Goal: Transaction & Acquisition: Download file/media

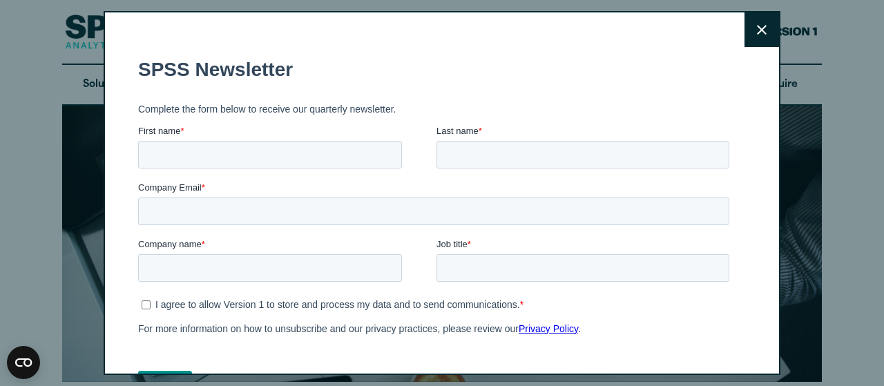
click at [757, 28] on icon at bounding box center [762, 30] width 10 height 10
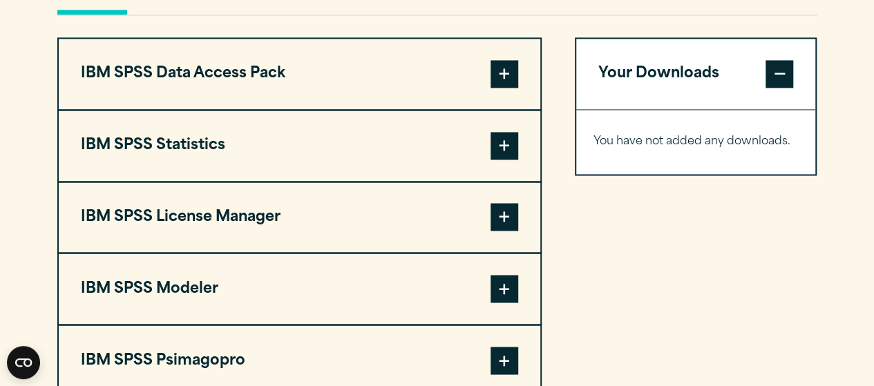
scroll to position [1059, 0]
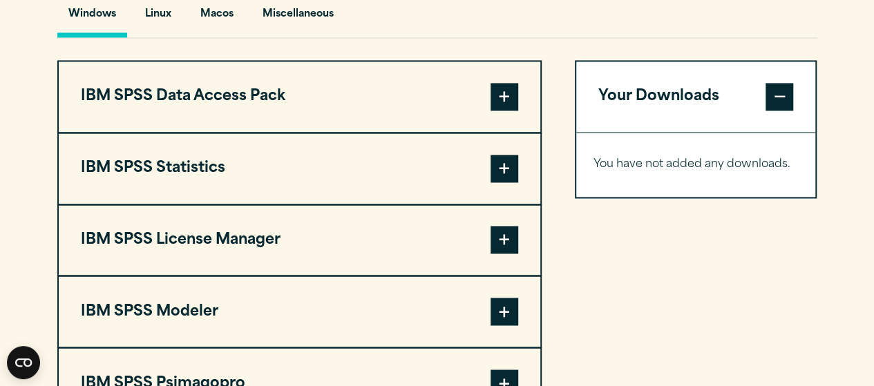
click at [496, 162] on span at bounding box center [505, 169] width 28 height 28
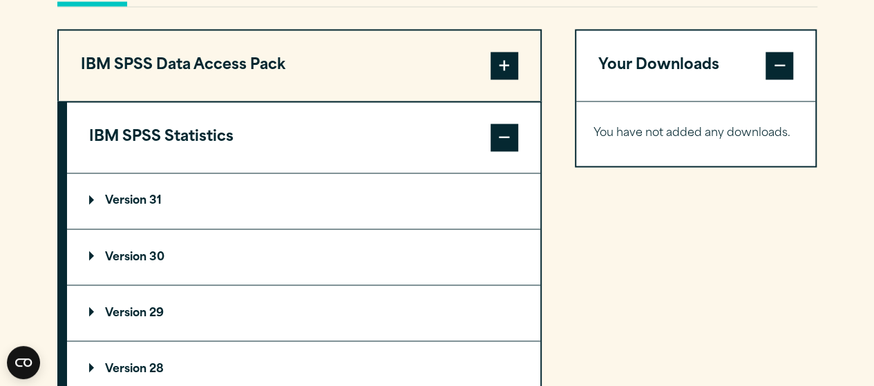
scroll to position [1105, 0]
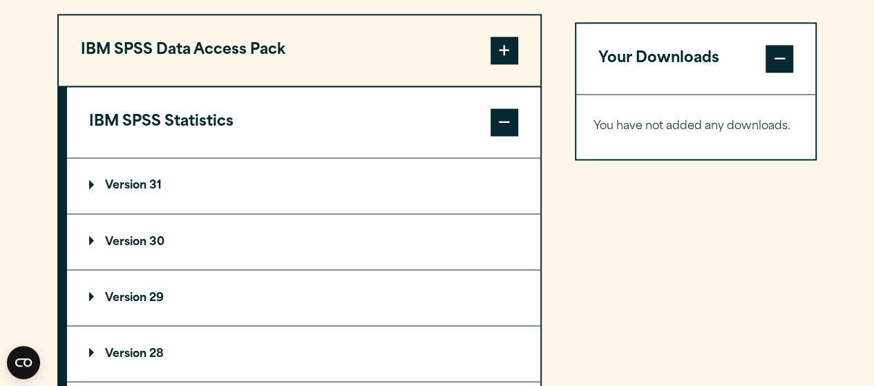
click at [153, 182] on p "Version 31" at bounding box center [125, 185] width 73 height 11
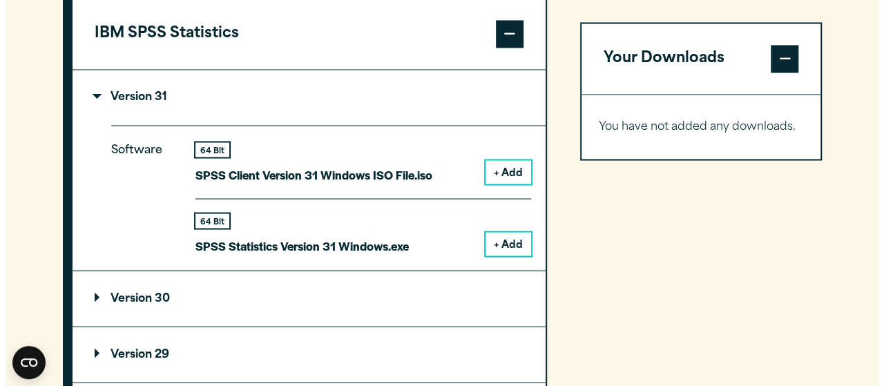
scroll to position [1197, 0]
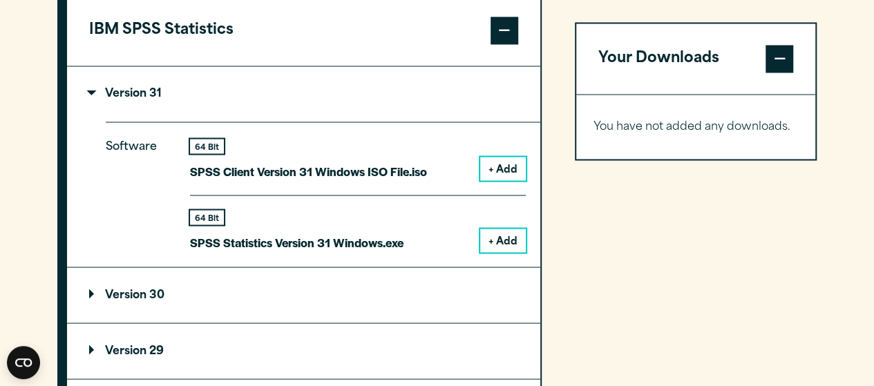
click at [505, 238] on button "+ Add" at bounding box center [503, 240] width 46 height 23
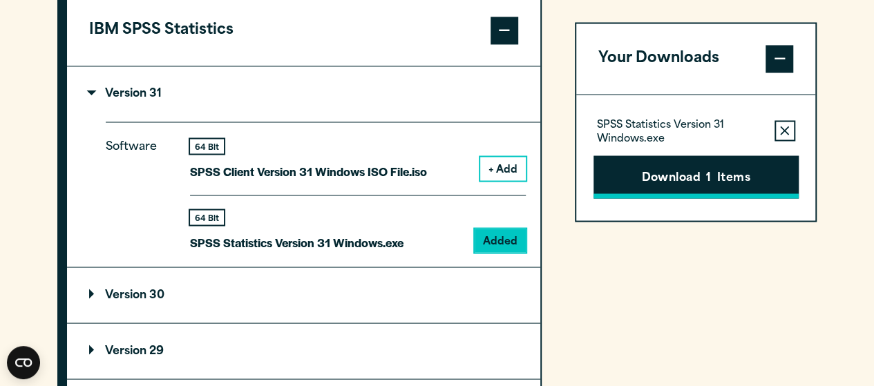
click at [725, 178] on button "Download 1 Items" at bounding box center [695, 176] width 205 height 43
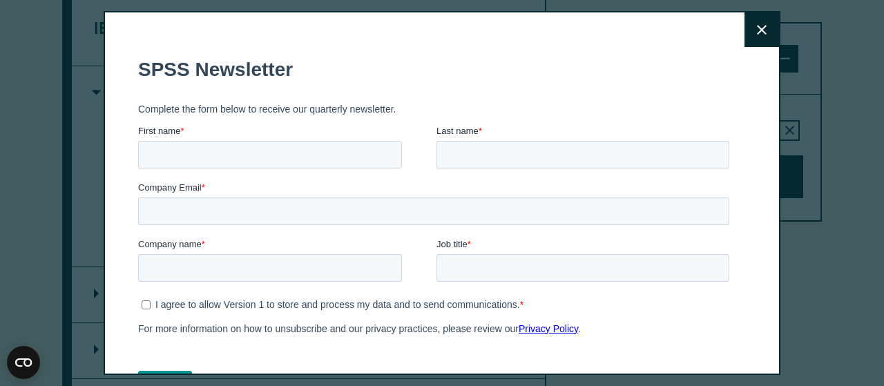
click at [757, 27] on icon at bounding box center [762, 30] width 10 height 10
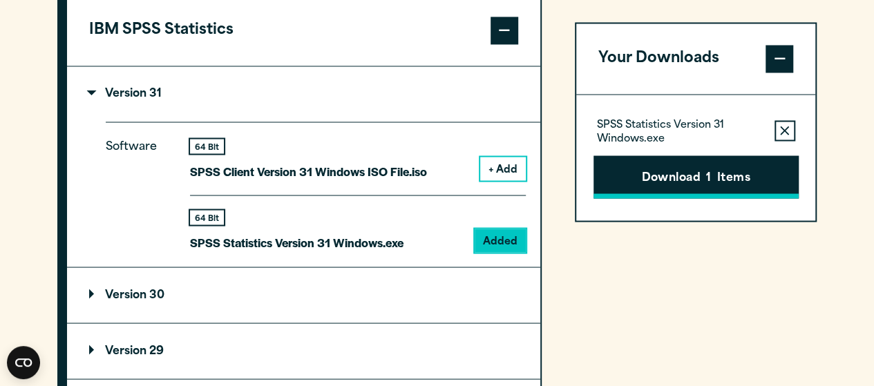
click at [669, 179] on button "Download 1 Items" at bounding box center [695, 176] width 205 height 43
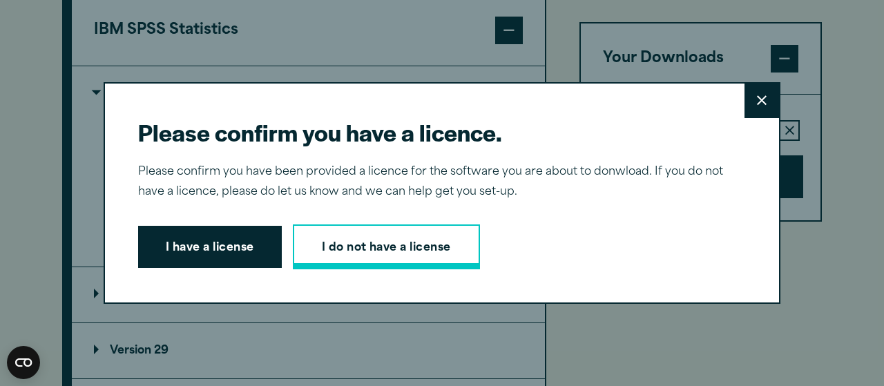
click at [381, 252] on link "I do not have a license" at bounding box center [386, 248] width 187 height 46
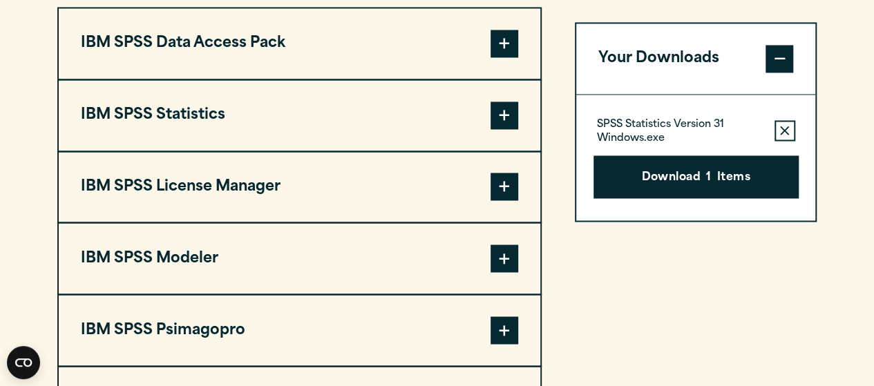
scroll to position [1098, 0]
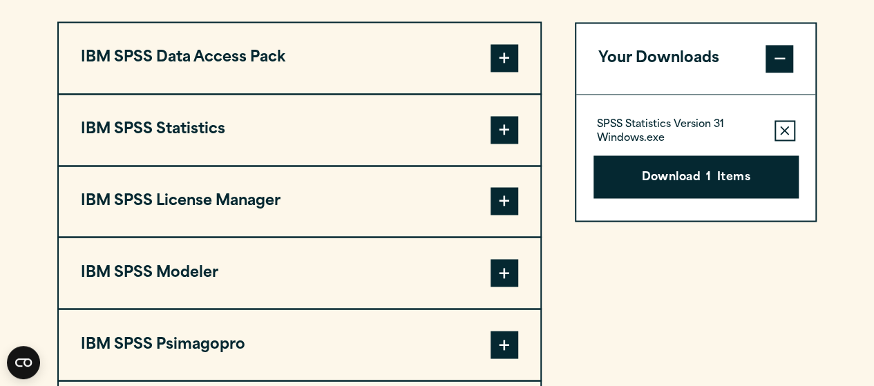
click at [508, 131] on span at bounding box center [505, 130] width 28 height 28
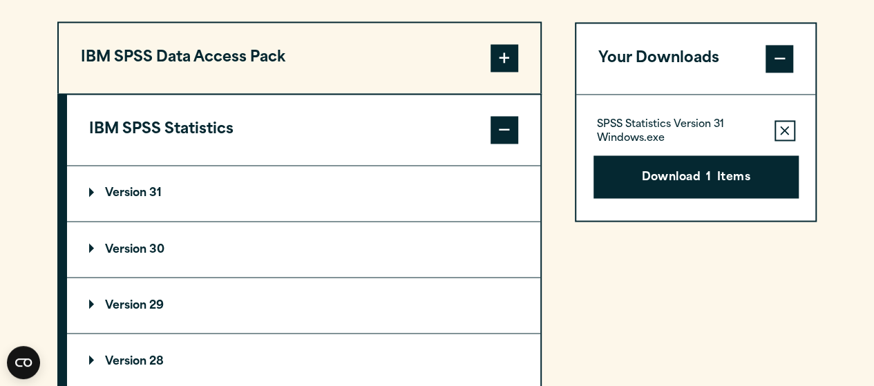
click at [505, 129] on span at bounding box center [505, 130] width 28 height 28
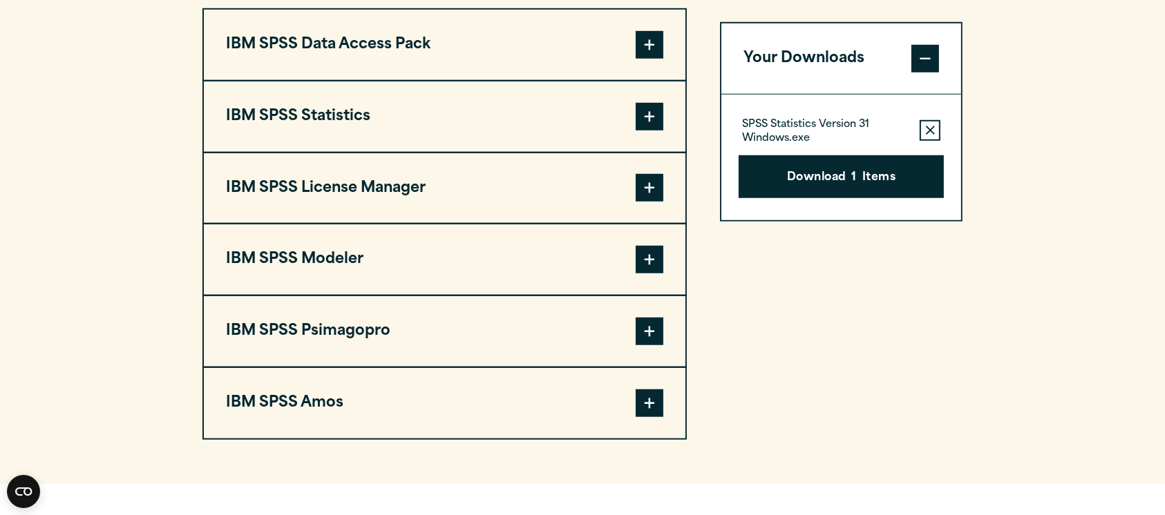
scroll to position [1083, 0]
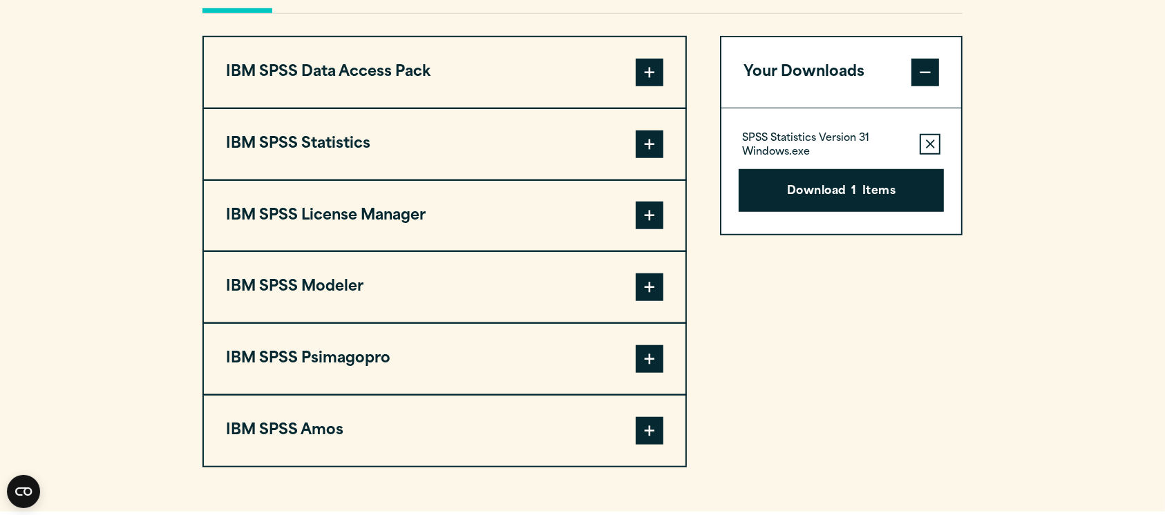
drag, startPoint x: 26, startPoint y: 69, endPoint x: 30, endPoint y: 28, distance: 41.0
click at [27, 67] on section "Select your software downloads Use the table below to find and navigate to your…" at bounding box center [582, 145] width 1165 height 733
